Goal: Transaction & Acquisition: Obtain resource

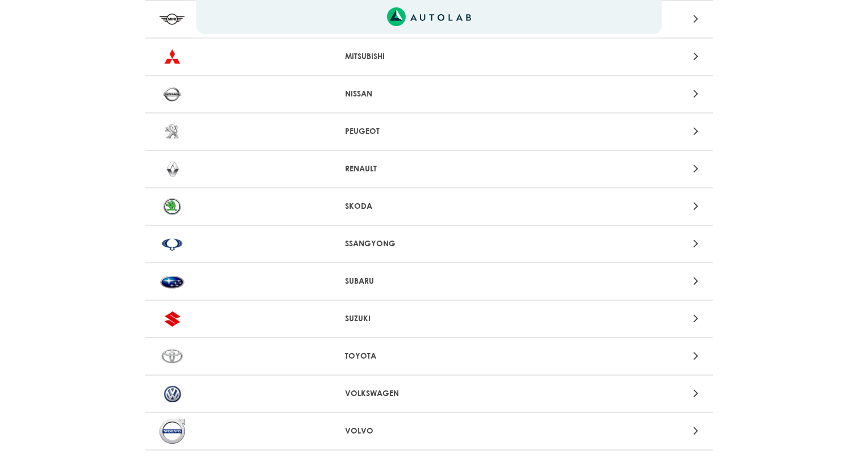
scroll to position [1028, 0]
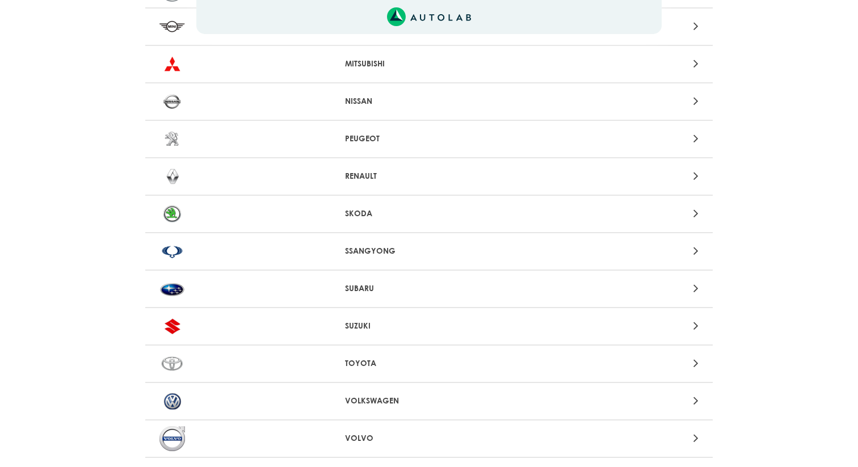
click at [384, 169] on div "RENAULT" at bounding box center [428, 176] width 567 height 37
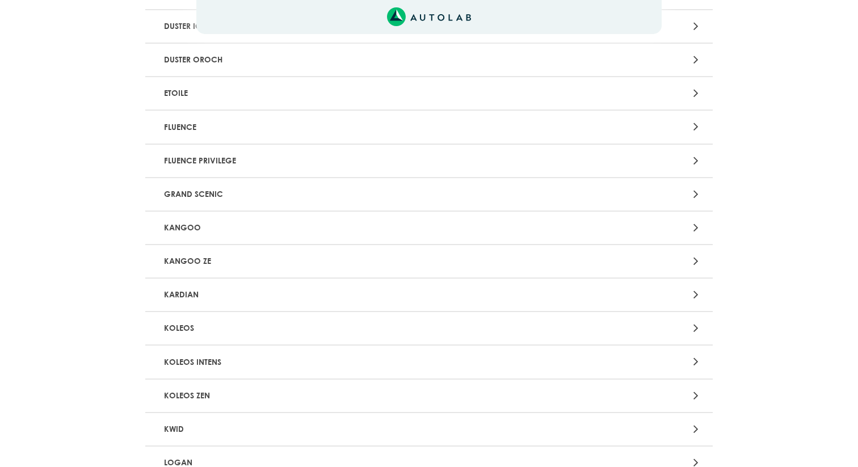
scroll to position [459, 0]
click at [213, 430] on p "KWID" at bounding box center [336, 426] width 354 height 21
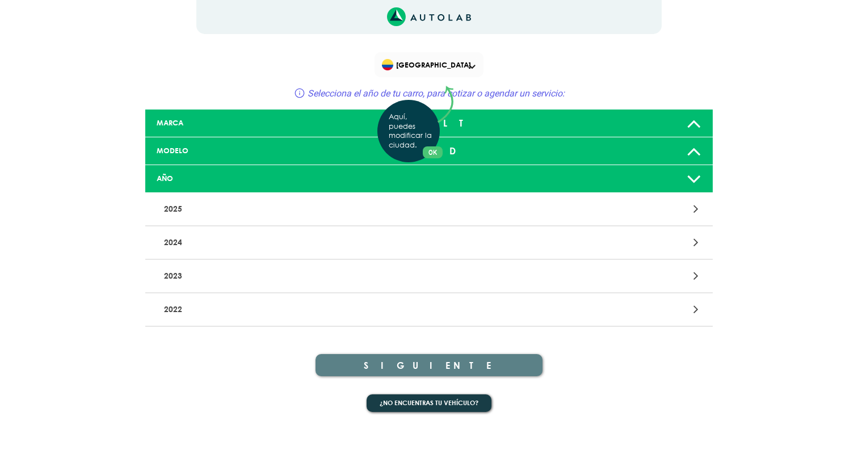
click at [494, 376] on div "Aquí, puedes modificar la ciudad. OK .aex,.bex{fill:none!important;stroke:#50c4…" at bounding box center [429, 233] width 858 height 467
click at [584, 313] on div at bounding box center [614, 309] width 186 height 15
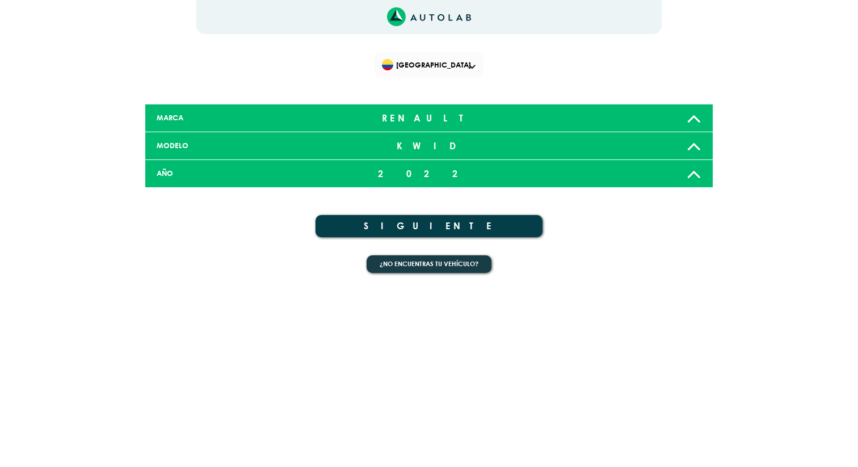
click at [429, 224] on button "SIGUIENTE" at bounding box center [428, 226] width 227 height 22
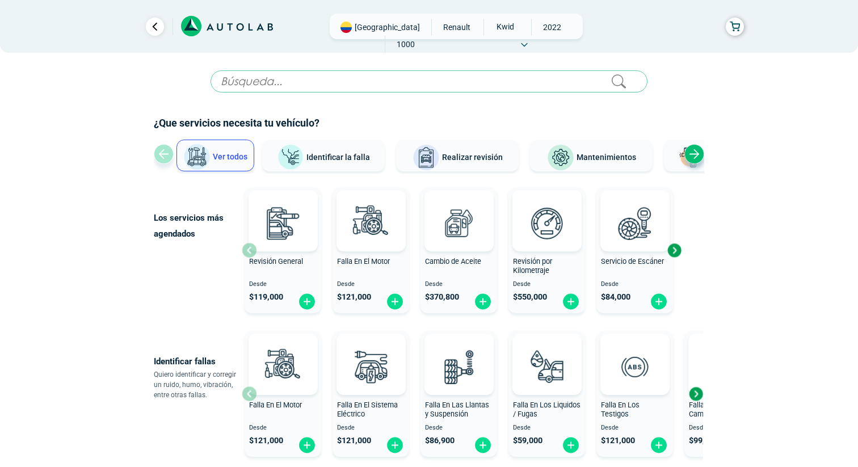
click at [378, 28] on span "[GEOGRAPHIC_DATA]" at bounding box center [387, 27] width 65 height 11
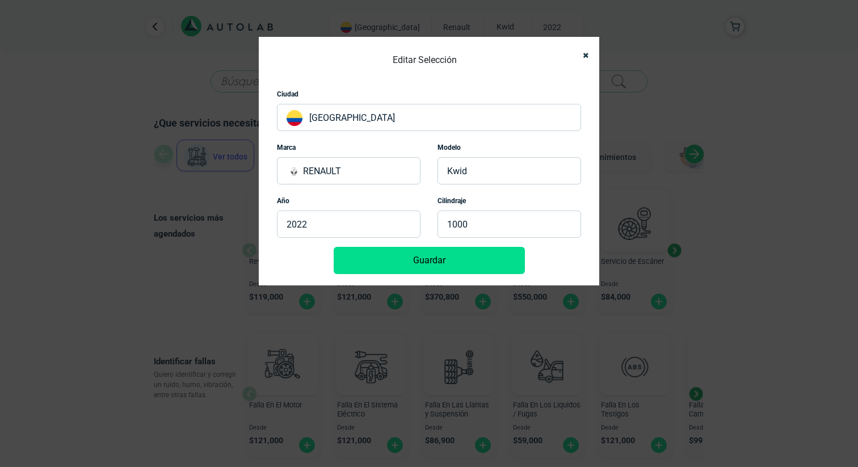
click at [451, 124] on p "[GEOGRAPHIC_DATA]" at bounding box center [429, 117] width 304 height 27
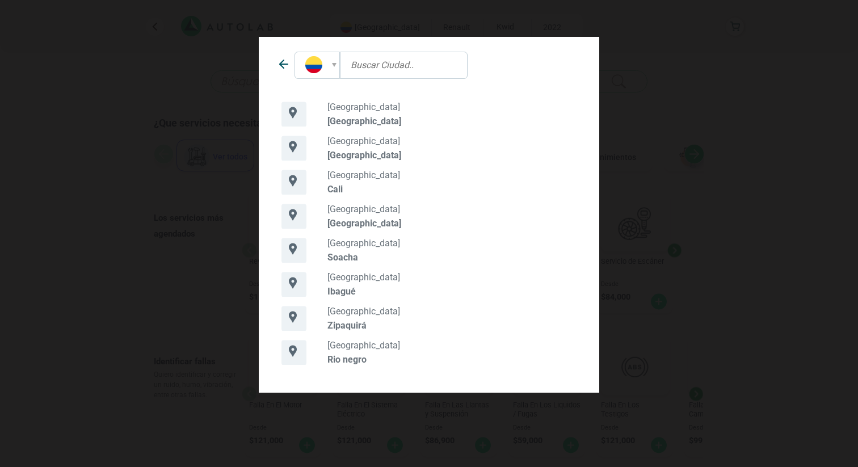
click at [336, 115] on div "[GEOGRAPHIC_DATA] [GEOGRAPHIC_DATA]" at bounding box center [455, 114] width 260 height 25
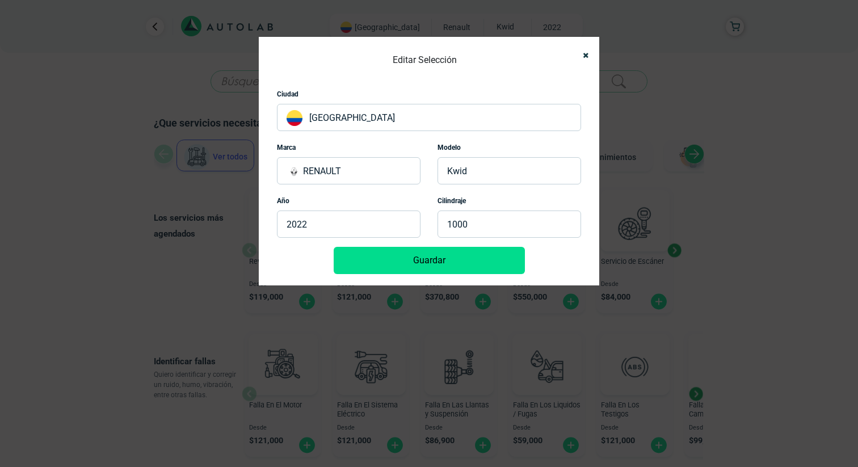
click at [322, 216] on p "2022" at bounding box center [349, 224] width 144 height 27
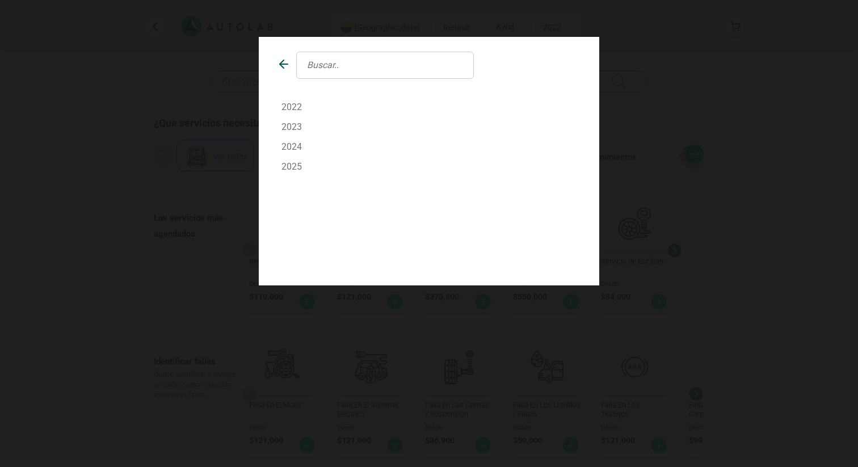
click at [297, 103] on p "2022" at bounding box center [428, 107] width 295 height 11
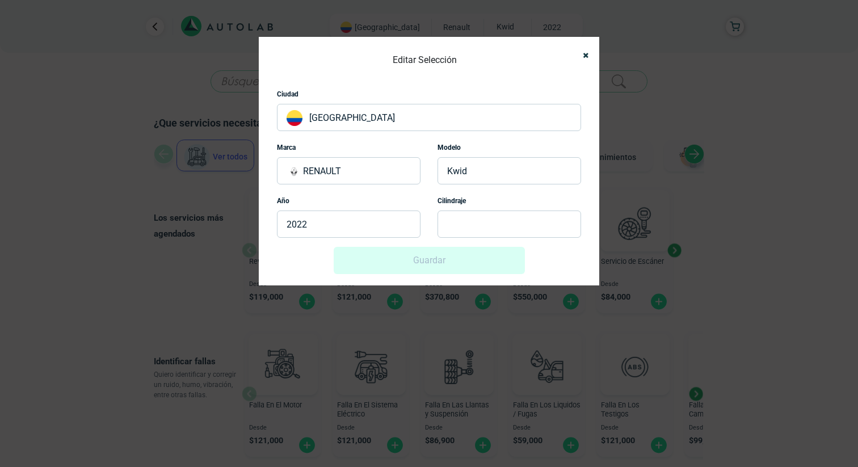
click at [431, 258] on div "Guardar" at bounding box center [429, 260] width 304 height 27
click at [478, 223] on p at bounding box center [509, 224] width 144 height 27
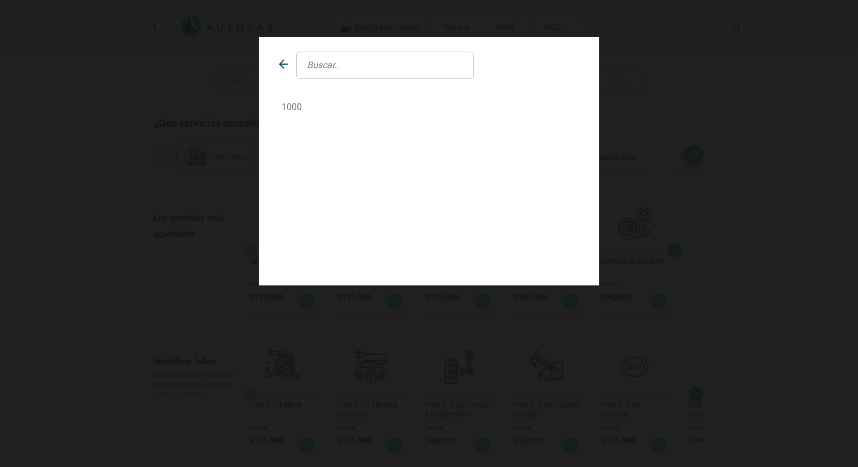
click at [292, 103] on p "1000" at bounding box center [428, 107] width 295 height 11
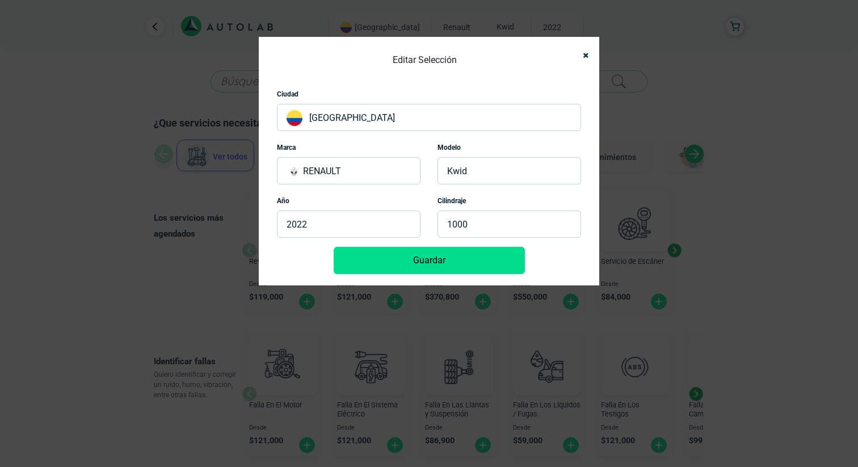
click at [418, 260] on button "Guardar" at bounding box center [429, 260] width 191 height 27
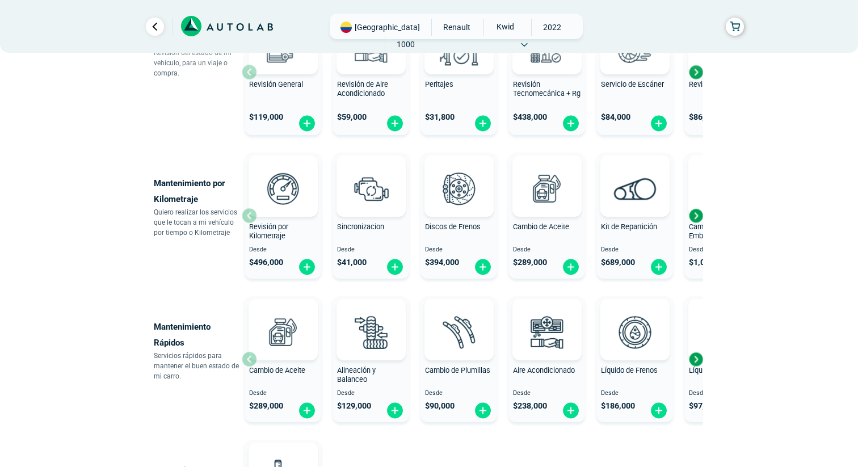
scroll to position [667, 0]
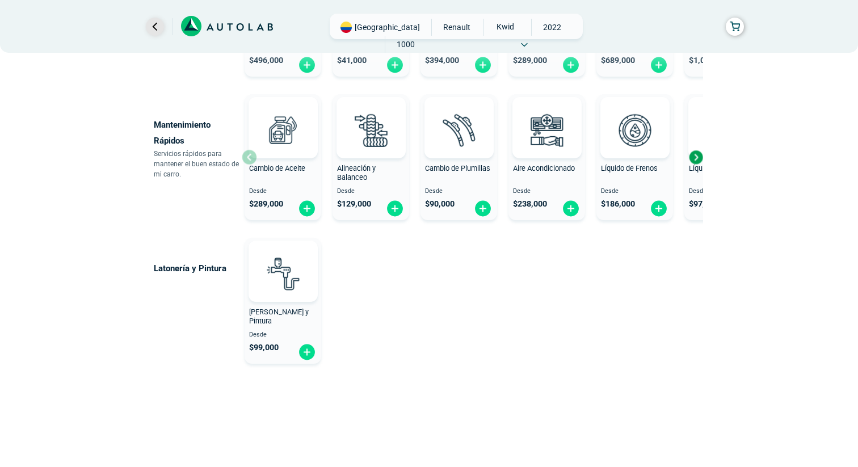
click at [158, 23] on link "Ir al paso anterior" at bounding box center [155, 27] width 18 height 18
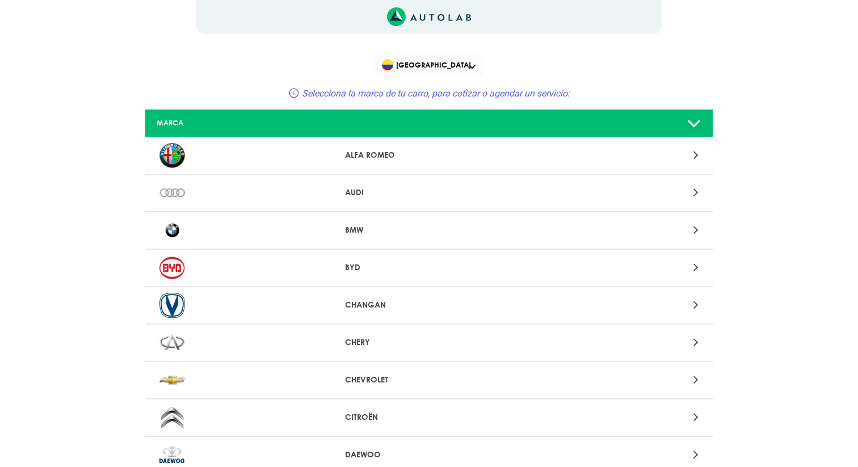
scroll to position [1028, 0]
